Goal: Task Accomplishment & Management: Use online tool/utility

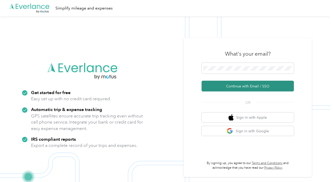
click at [243, 88] on button "Continue with Email / SSO" at bounding box center [248, 86] width 92 height 11
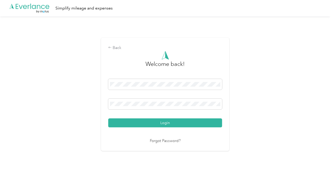
drag, startPoint x: 159, startPoint y: 124, endPoint x: 156, endPoint y: 123, distance: 3.1
click at [156, 123] on button "Login" at bounding box center [165, 122] width 114 height 9
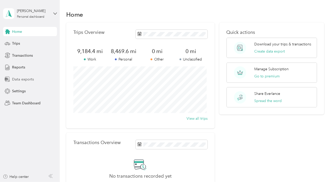
click at [20, 77] on span "Data exports" at bounding box center [23, 79] width 22 height 5
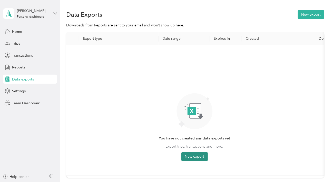
click at [198, 155] on button "New export" at bounding box center [194, 156] width 26 height 9
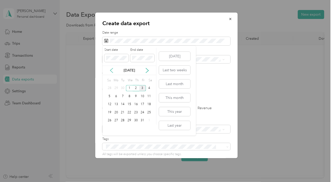
click at [110, 70] on icon at bounding box center [111, 70] width 5 height 5
click at [116, 88] on div "1" at bounding box center [116, 88] width 7 height 6
click at [124, 120] on div "30" at bounding box center [123, 120] width 7 height 6
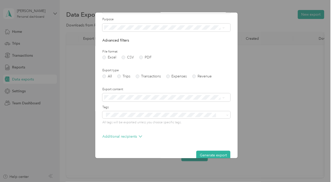
scroll to position [41, 0]
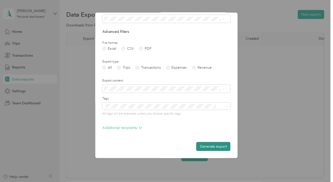
click at [211, 145] on button "Generate export" at bounding box center [213, 146] width 34 height 9
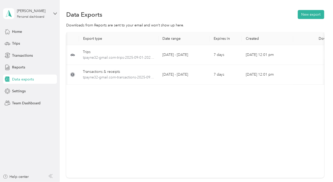
scroll to position [0, 21]
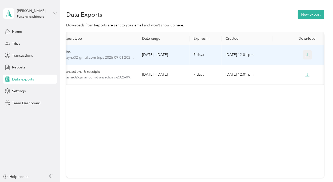
click at [305, 54] on icon "button" at bounding box center [307, 55] width 5 height 5
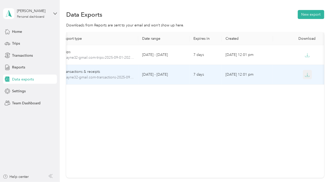
click at [307, 74] on icon "button" at bounding box center [307, 75] width 5 height 5
